Goal: Find specific page/section: Locate a particular part of the current website

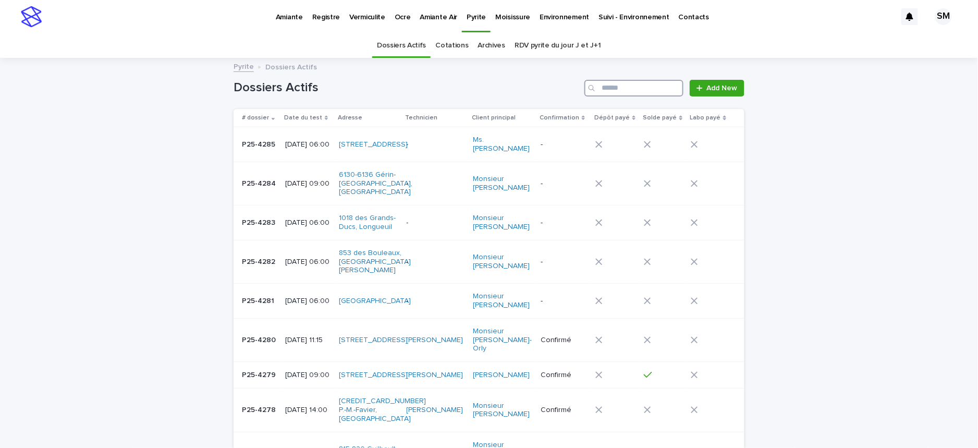
click at [600, 89] on input "Search" at bounding box center [633, 88] width 99 height 17
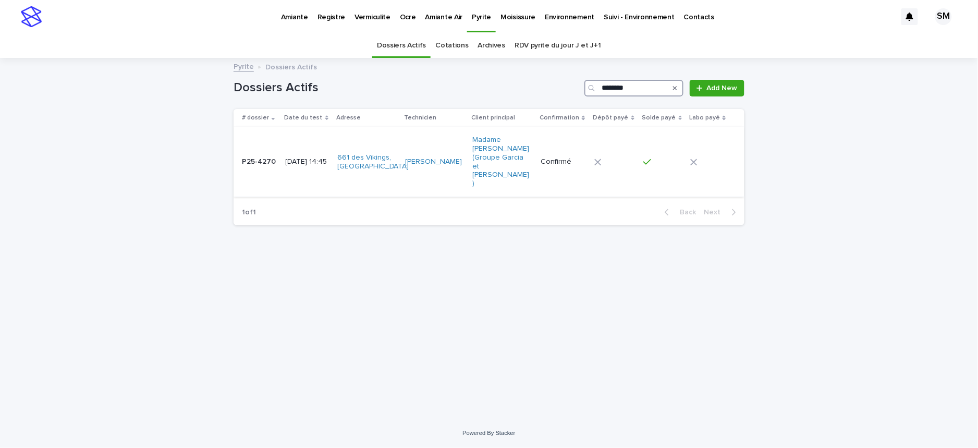
type input "********"
click at [247, 162] on td "P25-4270 P25-4270" at bounding box center [258, 162] width 48 height 70
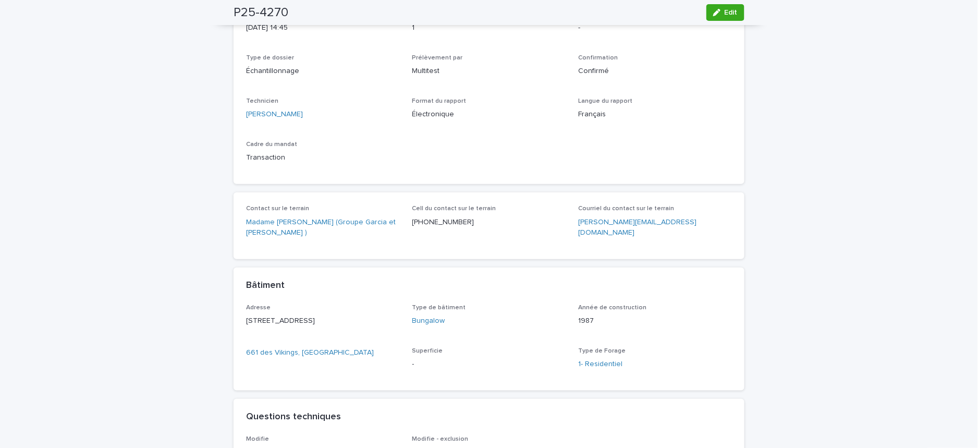
scroll to position [237, 0]
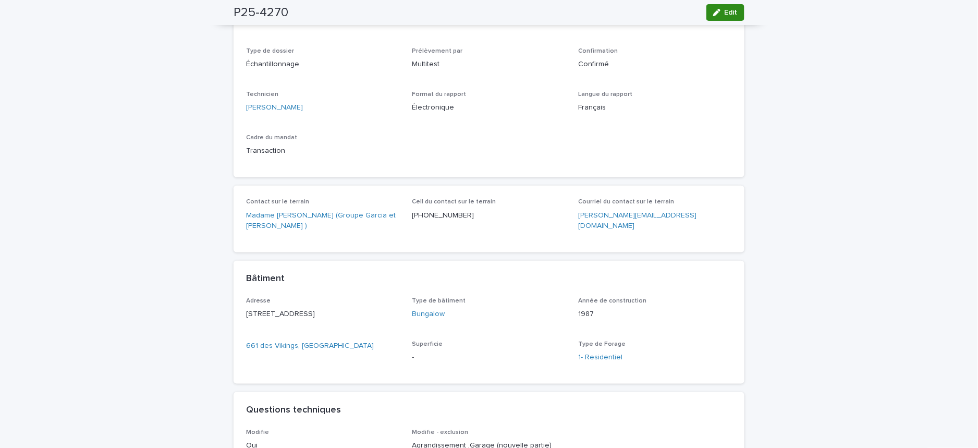
click at [724, 11] on span "Edit" at bounding box center [730, 12] width 13 height 7
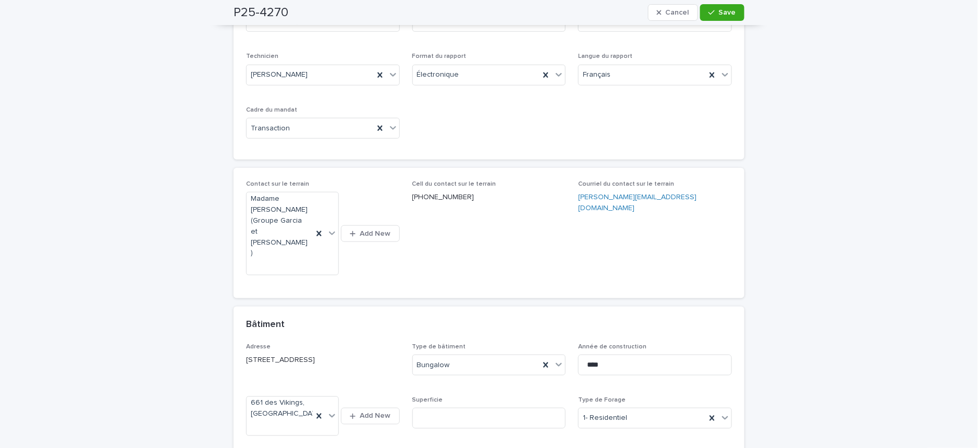
scroll to position [315, 0]
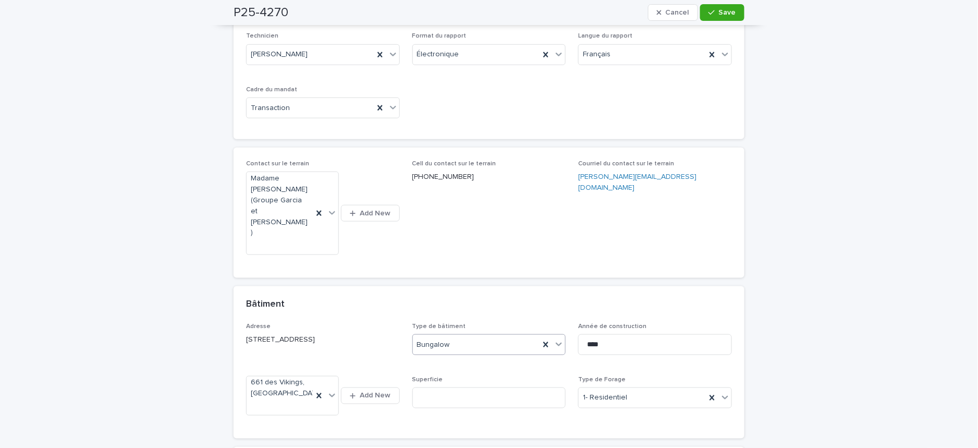
click at [554, 339] on icon at bounding box center [559, 344] width 10 height 10
click at [439, 413] on div "Maison à paliers" at bounding box center [484, 418] width 153 height 18
click at [721, 16] on button "Save" at bounding box center [722, 12] width 44 height 17
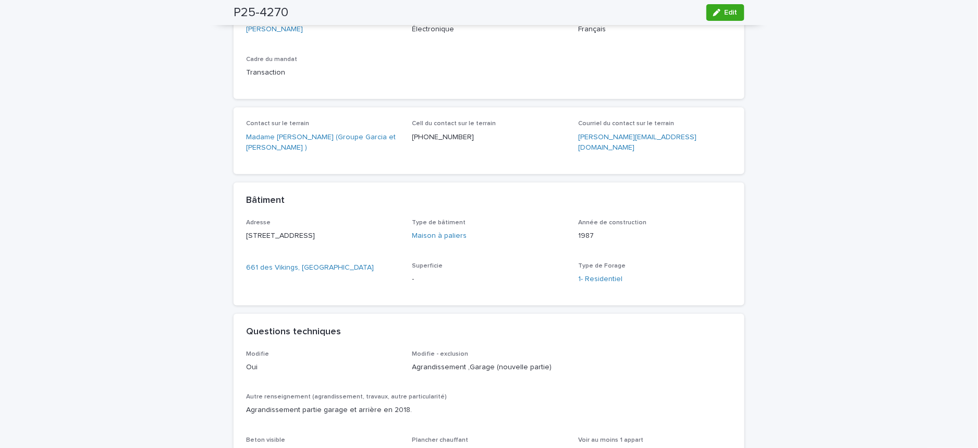
scroll to position [237, 0]
